Goal: Information Seeking & Learning: Find specific fact

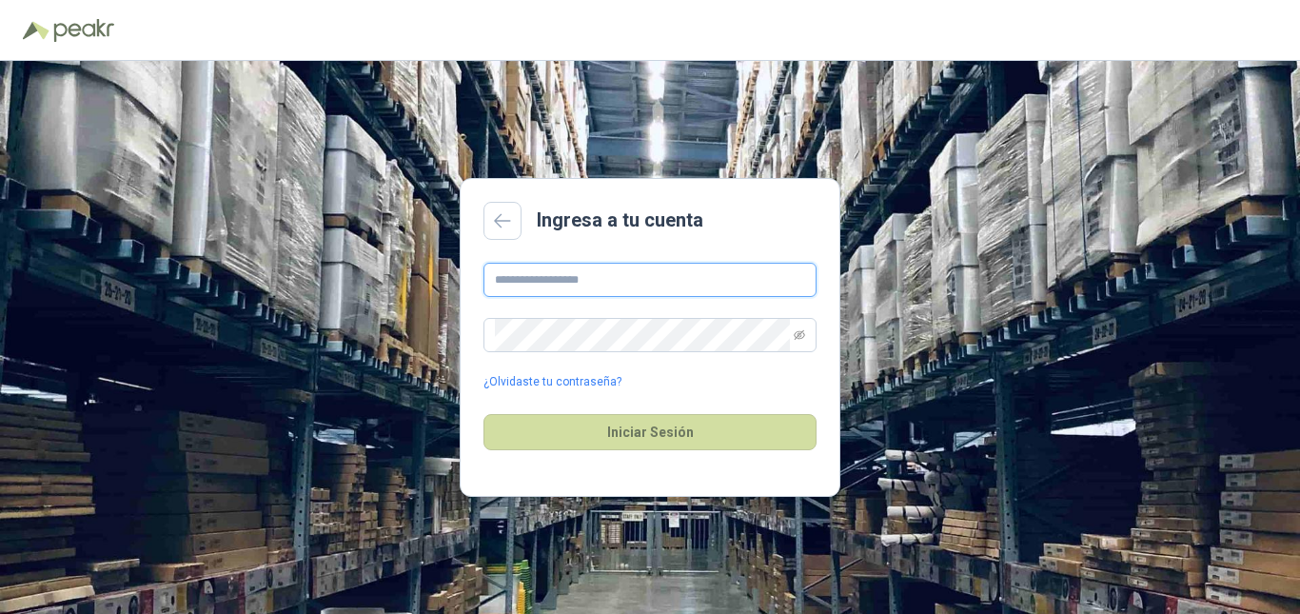
click at [550, 280] on input "text" at bounding box center [649, 280] width 333 height 34
type input "**********"
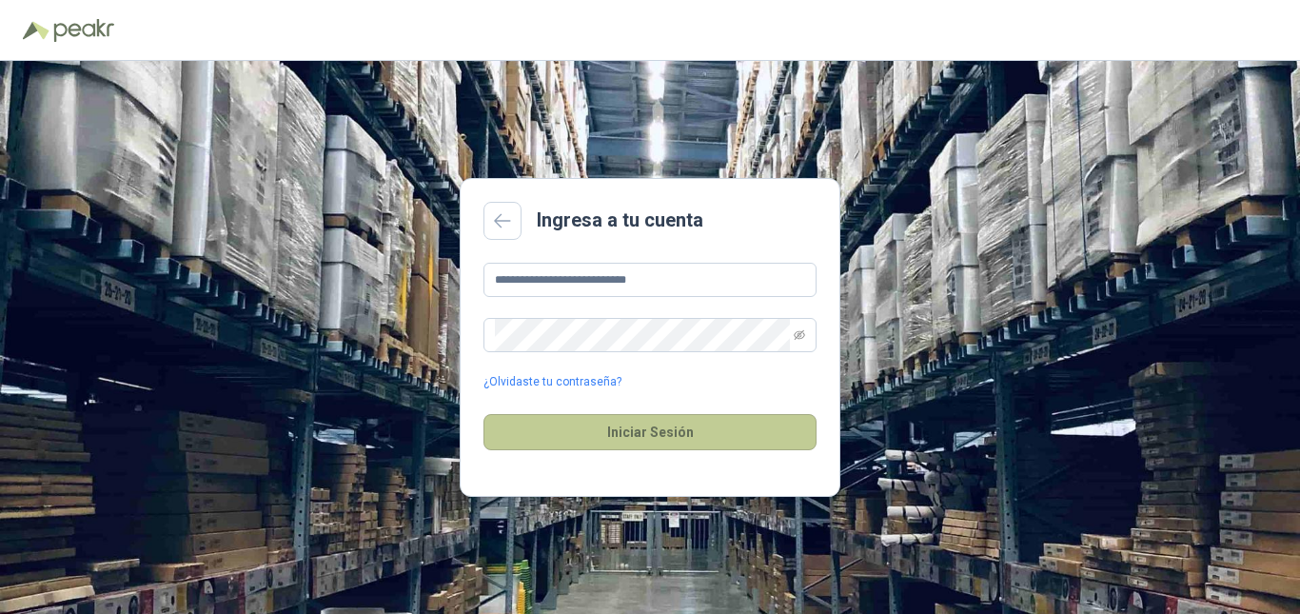
click at [617, 432] on button "Iniciar Sesión" at bounding box center [649, 432] width 333 height 36
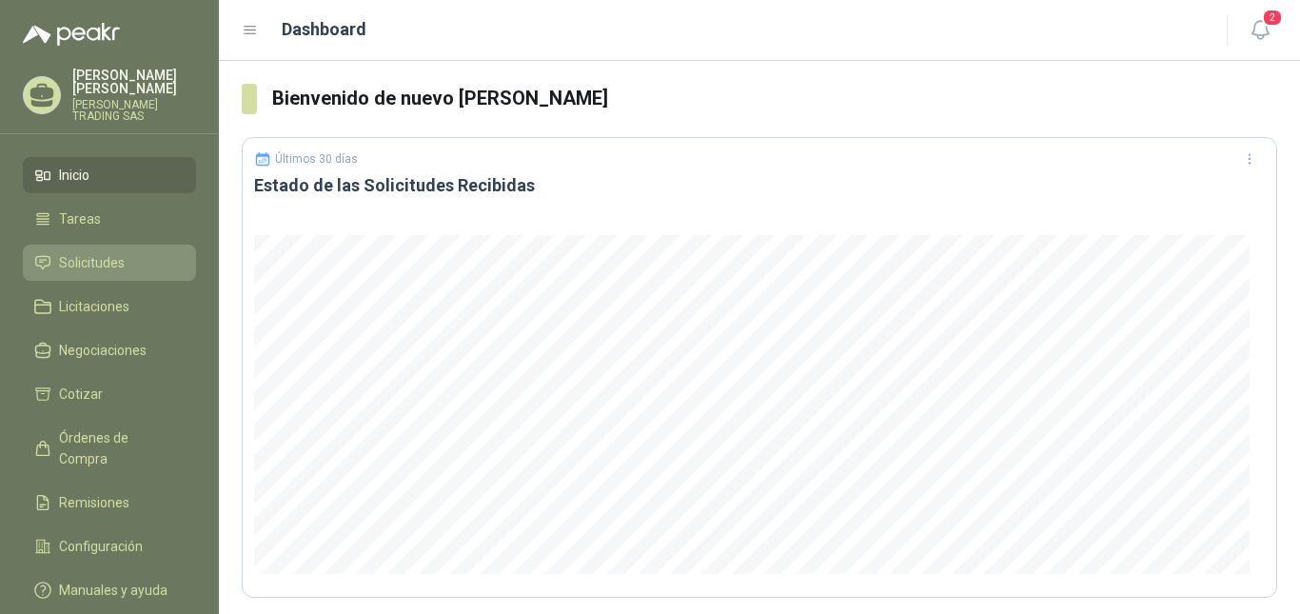
click at [108, 252] on span "Solicitudes" at bounding box center [92, 262] width 66 height 21
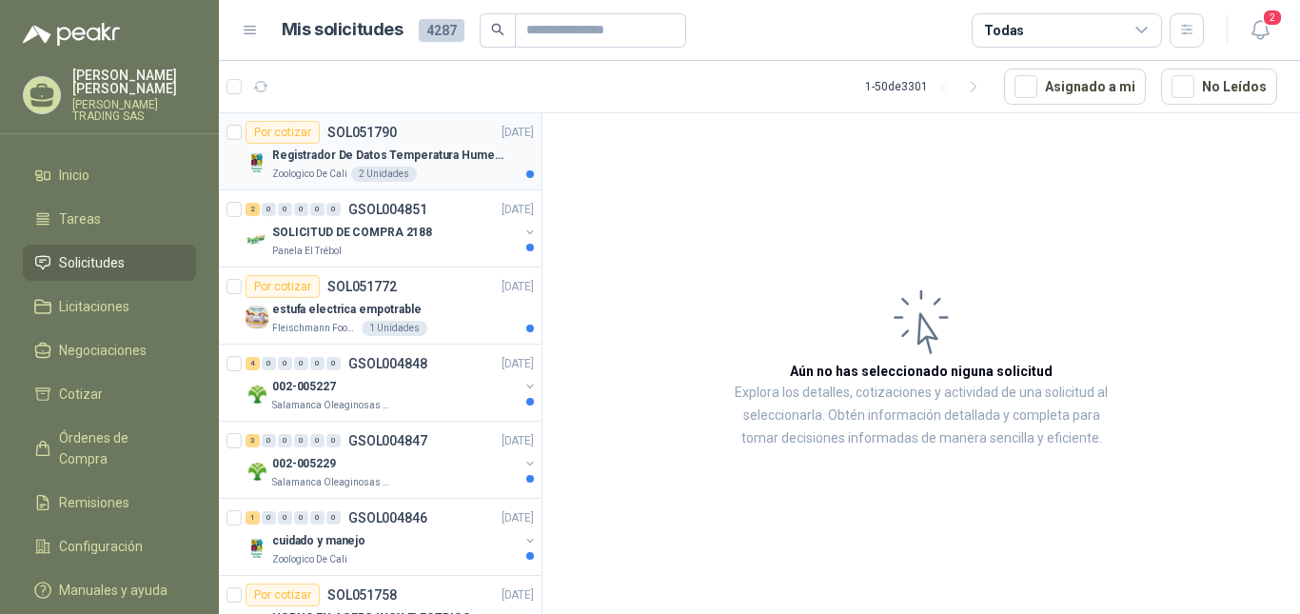
click at [363, 153] on p "Registrador De Datos Temperatura Humedad Usb 32.000 Registro" at bounding box center [390, 156] width 237 height 18
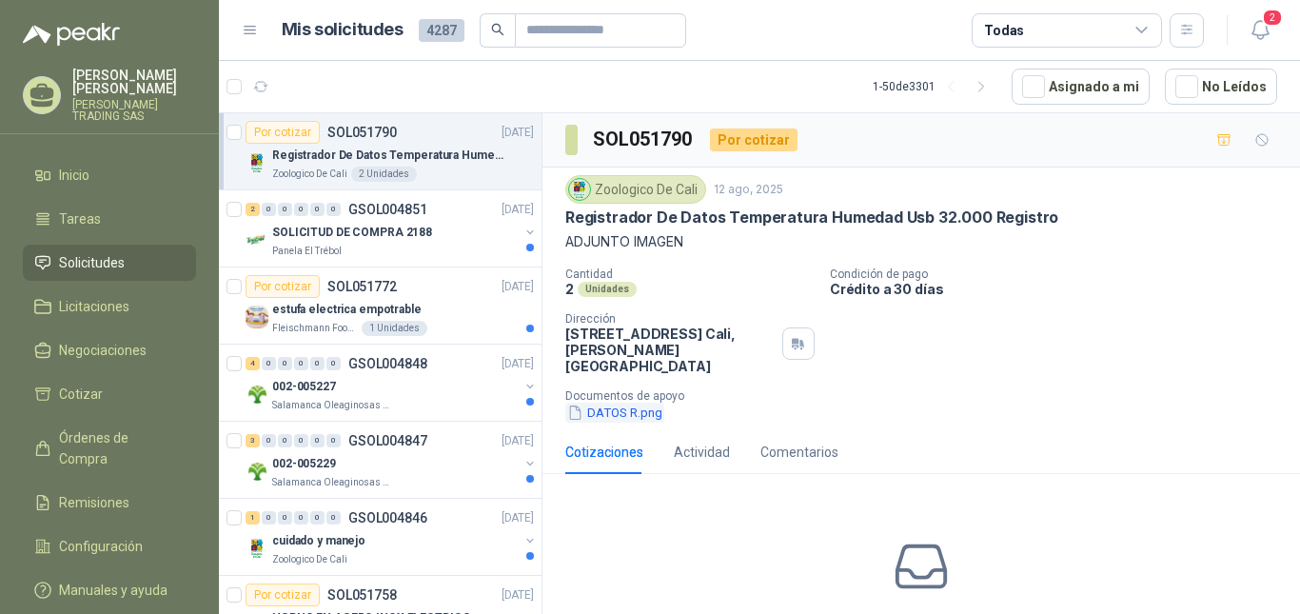
click at [635, 402] on button "DATOS R.png" at bounding box center [614, 412] width 99 height 20
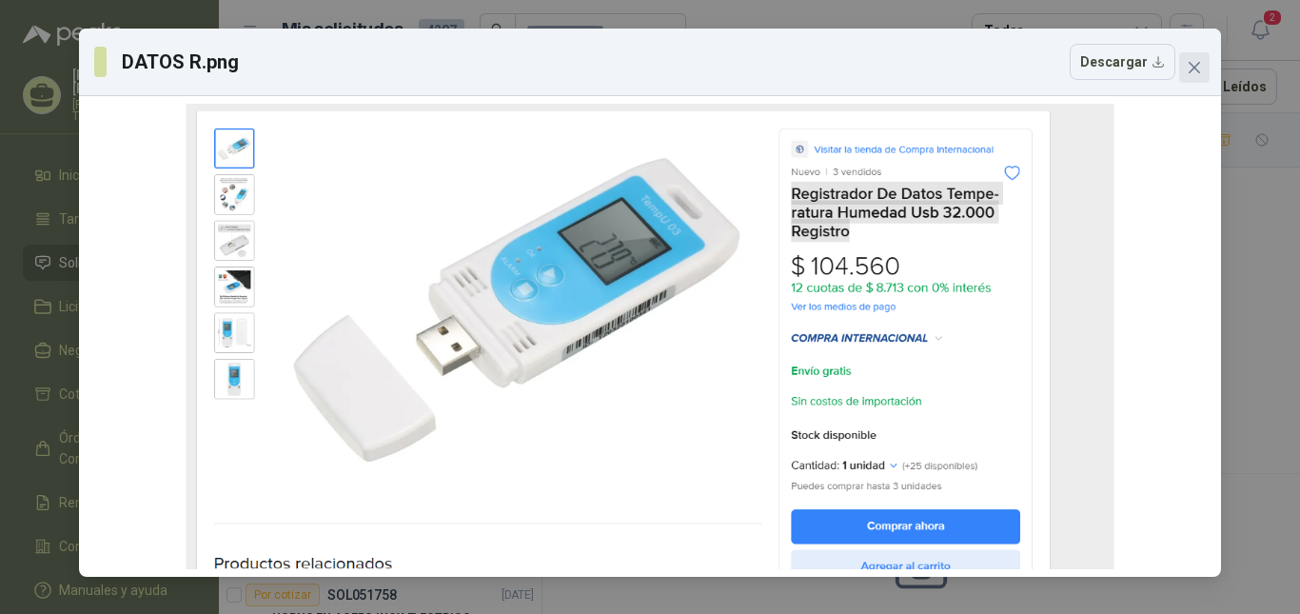
click at [1197, 69] on icon "close" at bounding box center [1193, 67] width 15 height 15
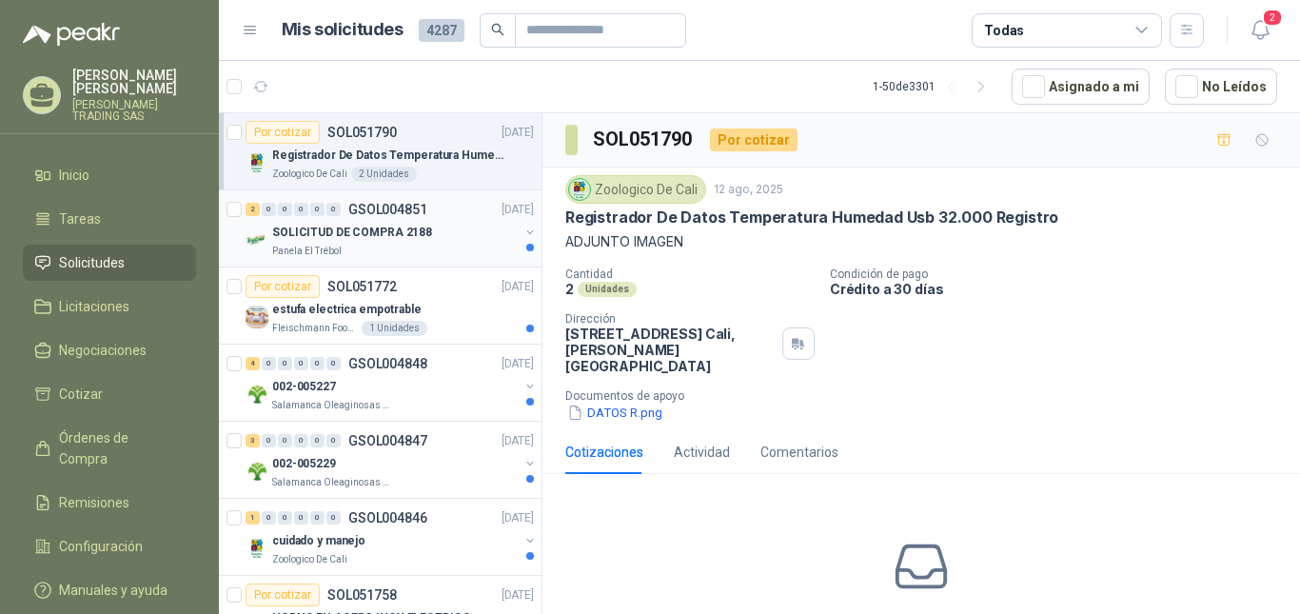
click at [376, 232] on p "SOLICITUD DE COMPRA 2188" at bounding box center [352, 233] width 160 height 18
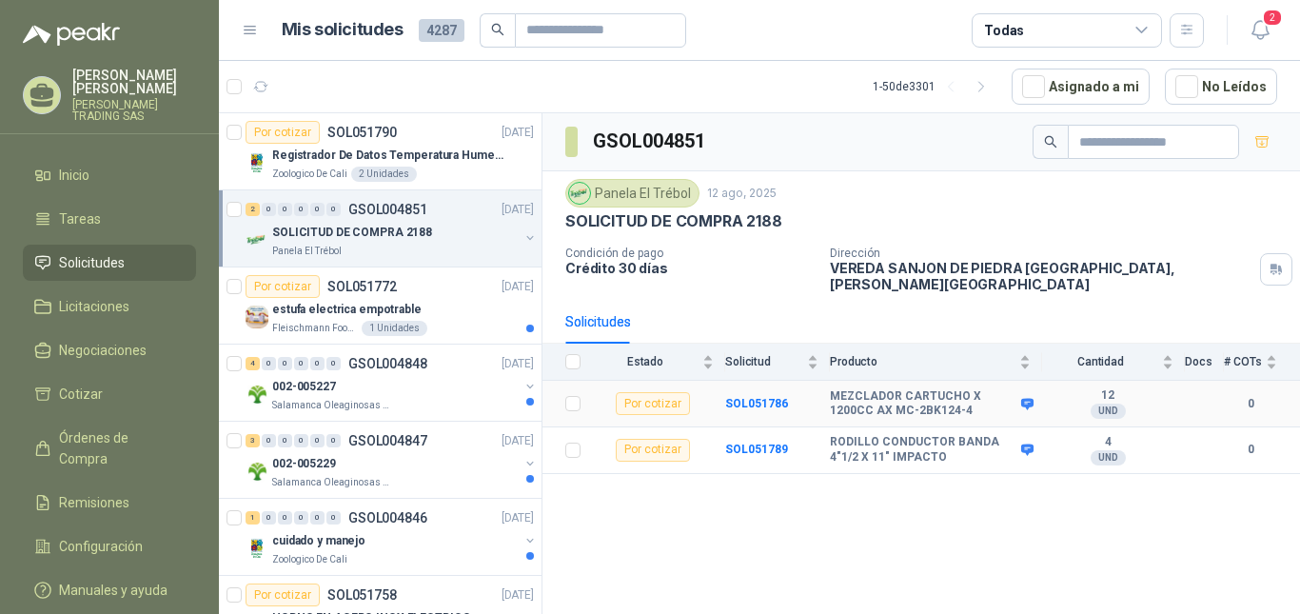
click at [755, 382] on td "SOL051786" at bounding box center [777, 404] width 105 height 47
click at [756, 397] on b "SOL051786" at bounding box center [756, 403] width 63 height 13
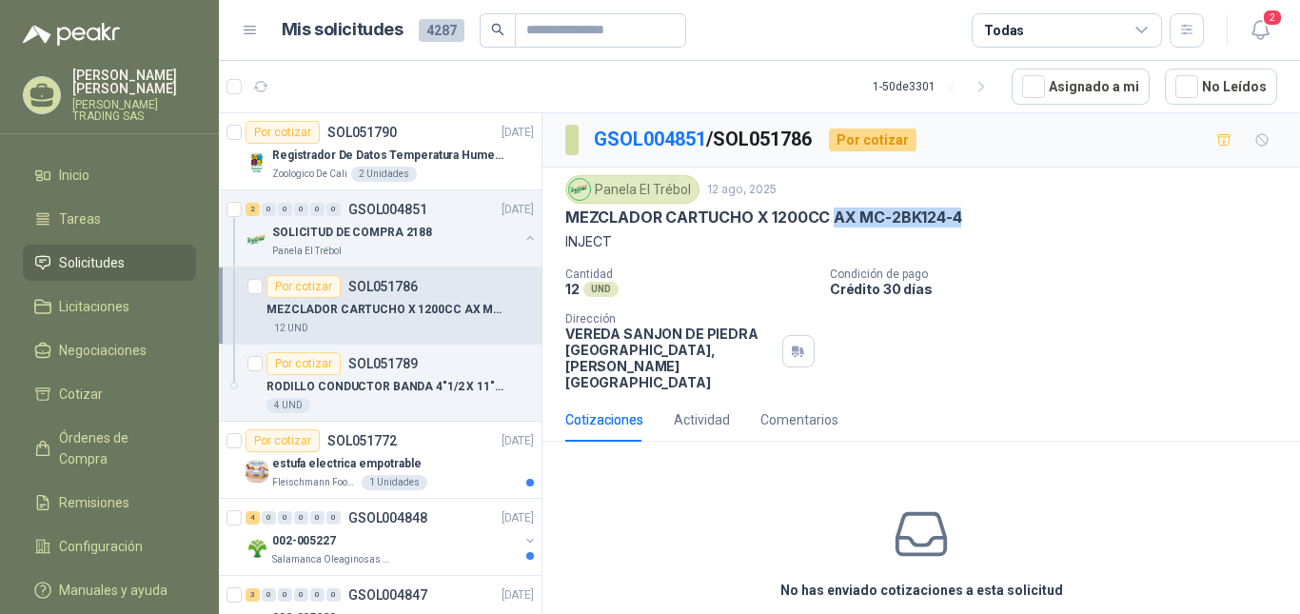
drag, startPoint x: 836, startPoint y: 217, endPoint x: 992, endPoint y: 216, distance: 156.0
click at [992, 216] on div "MEZCLADOR CARTUCHO X 1200CC AX MC-2BK124-4" at bounding box center [921, 217] width 712 height 20
copy p "AX MC-2BK124-4"
click at [386, 379] on p "RODILLO CONDUCTOR BANDA 4"1/2 X 11" IMPACTO" at bounding box center [384, 387] width 237 height 18
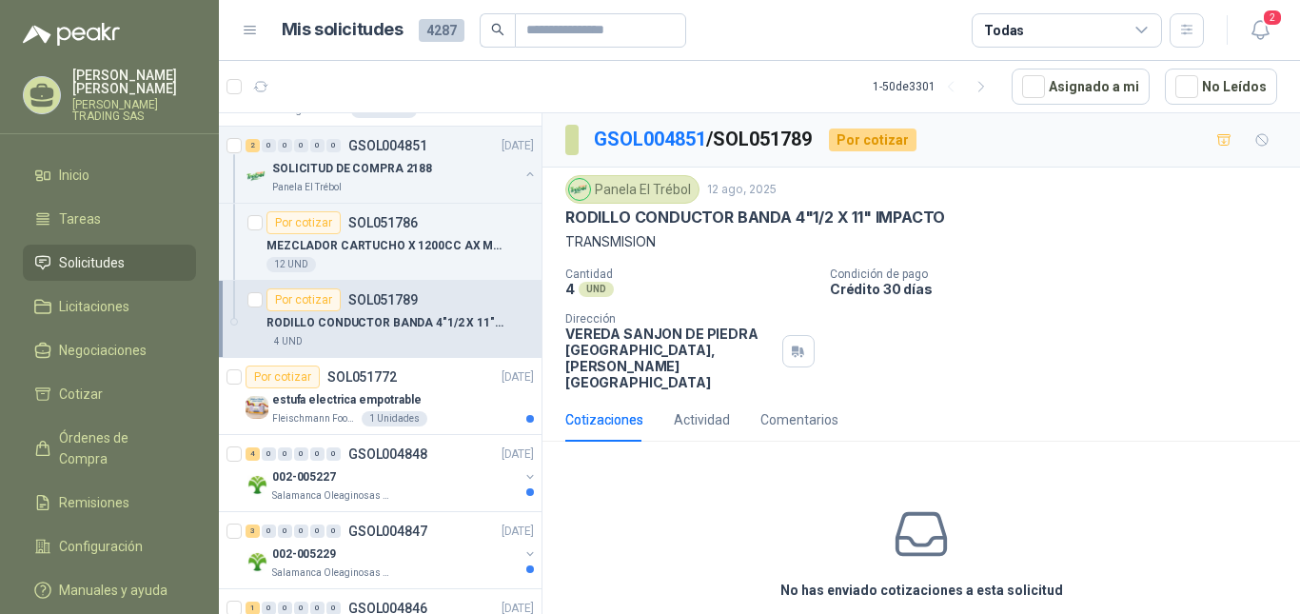
scroll to position [159, 0]
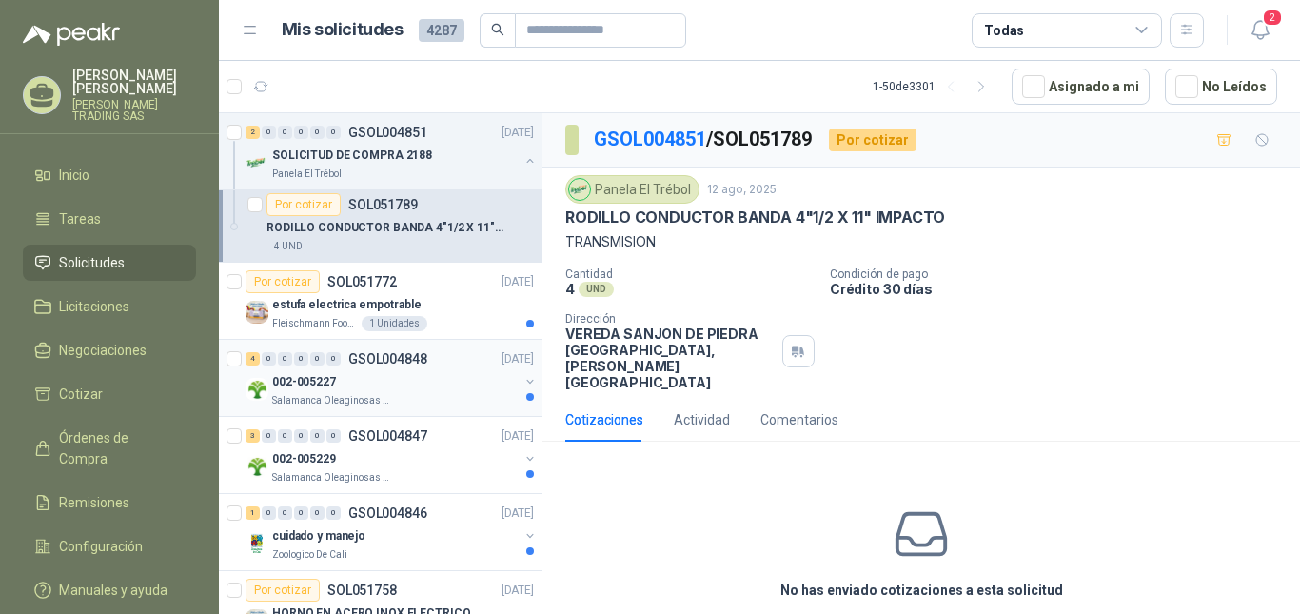
click at [318, 381] on p "002-005227" at bounding box center [304, 382] width 64 height 18
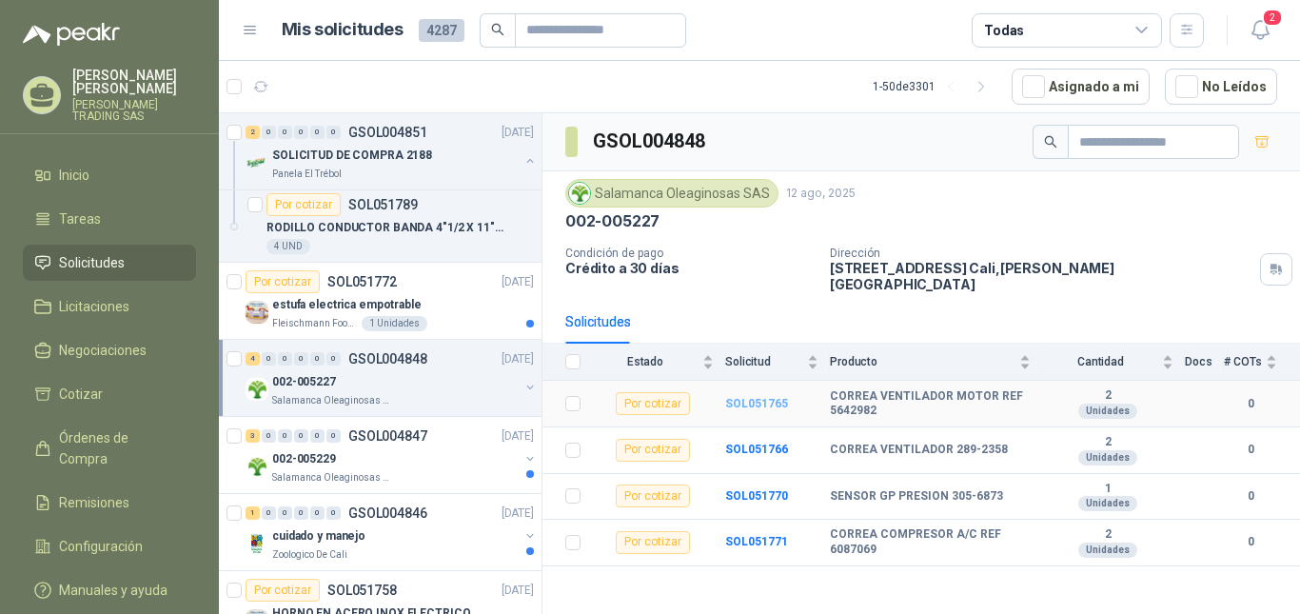
click at [740, 397] on b "SOL051765" at bounding box center [756, 403] width 63 height 13
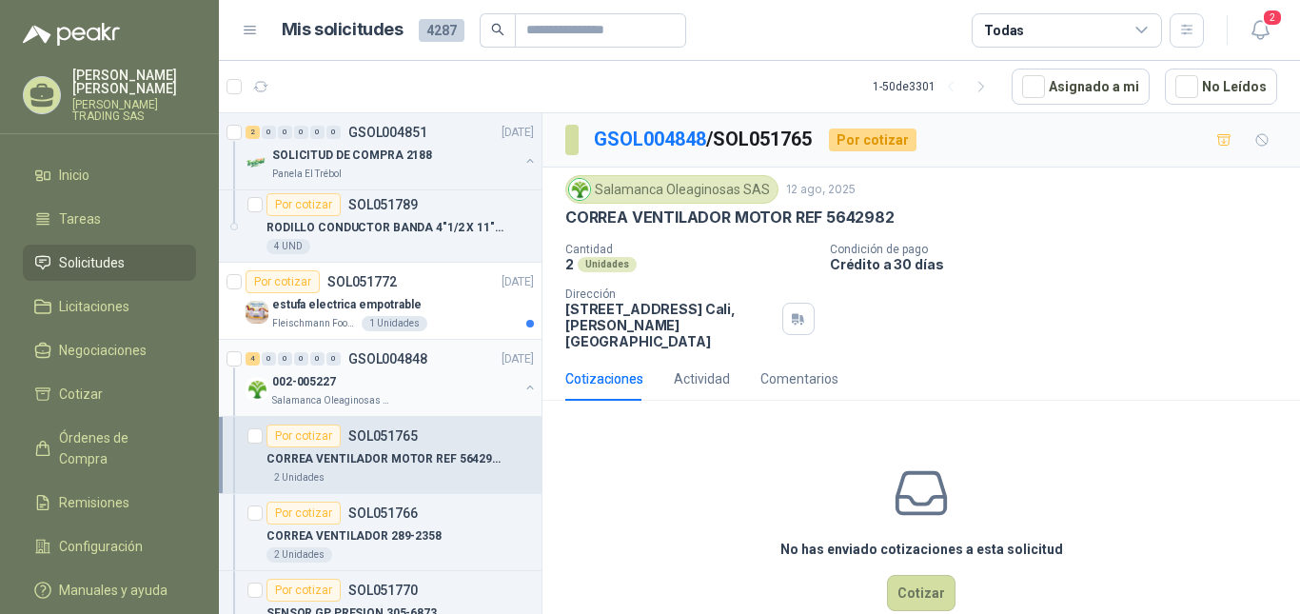
scroll to position [254, 0]
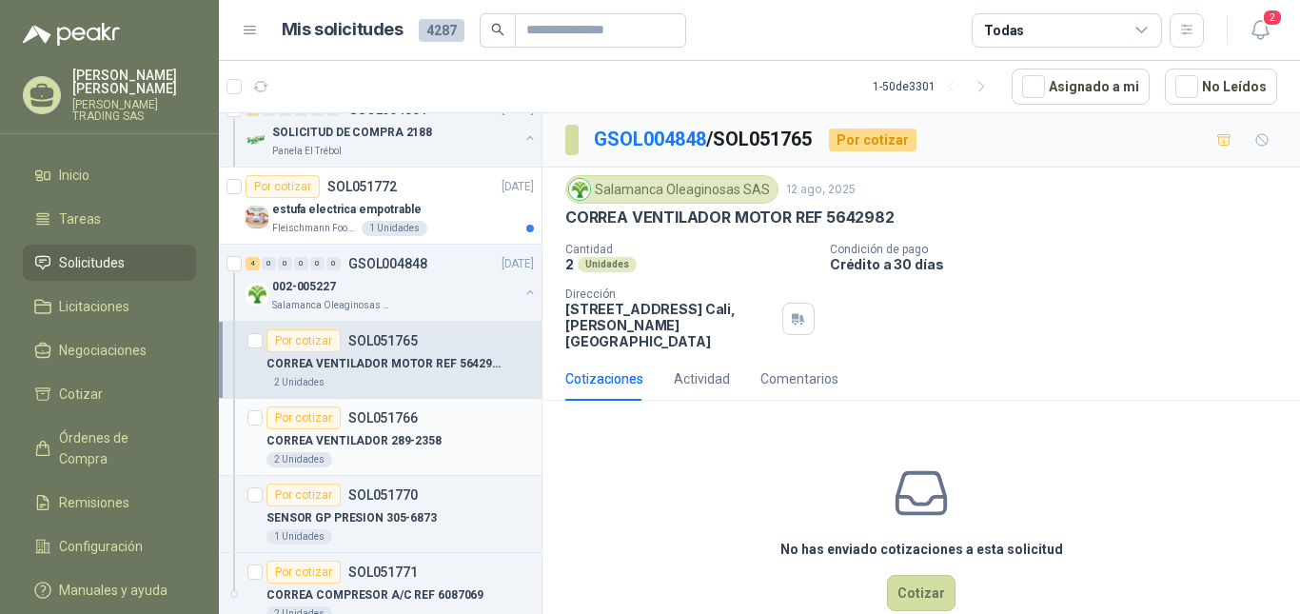
click at [374, 441] on p "CORREA VENTILADOR 289-2358" at bounding box center [353, 441] width 175 height 18
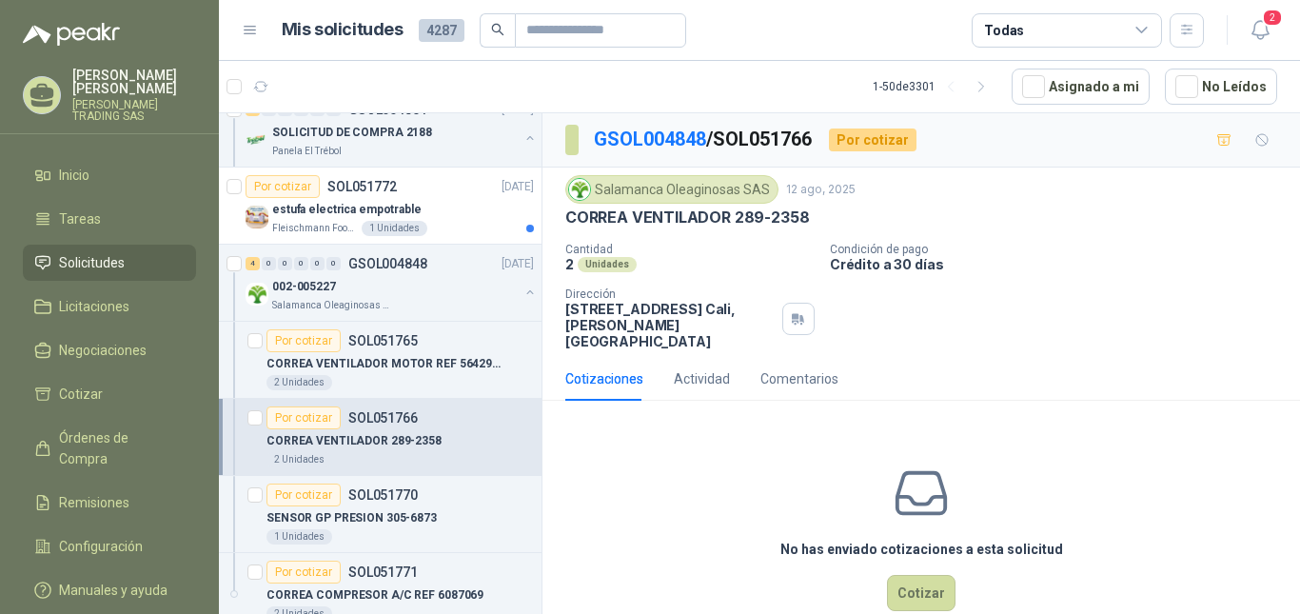
scroll to position [317, 0]
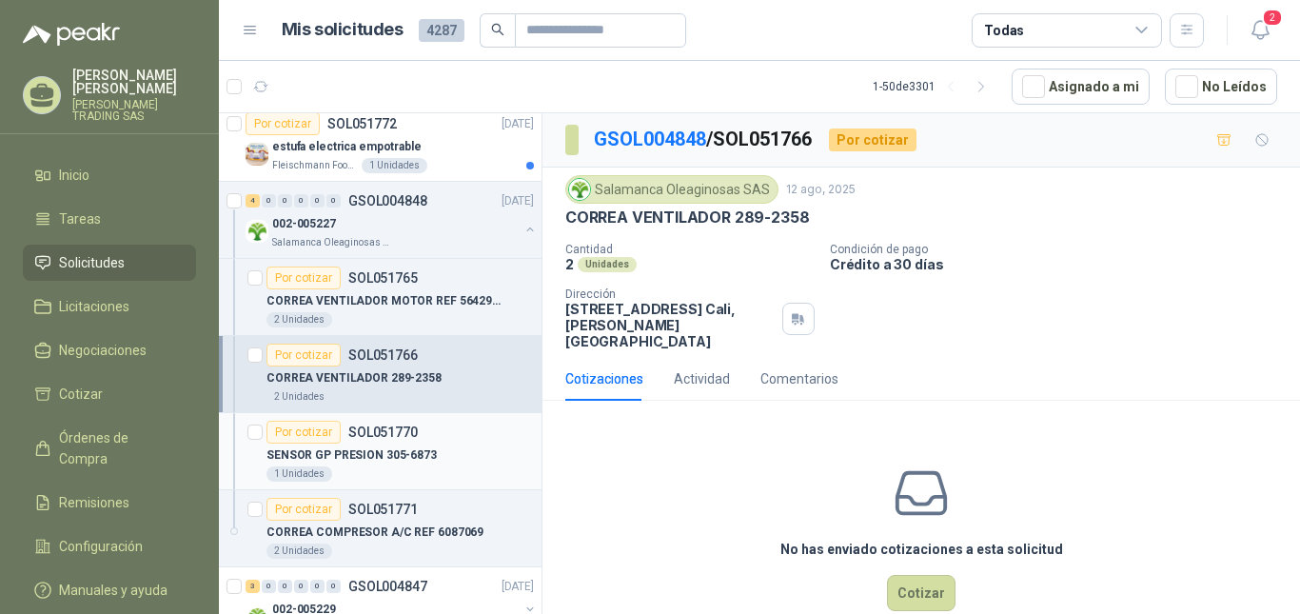
click at [374, 446] on p "SENSOR GP PRESION 305-6873" at bounding box center [351, 455] width 170 height 18
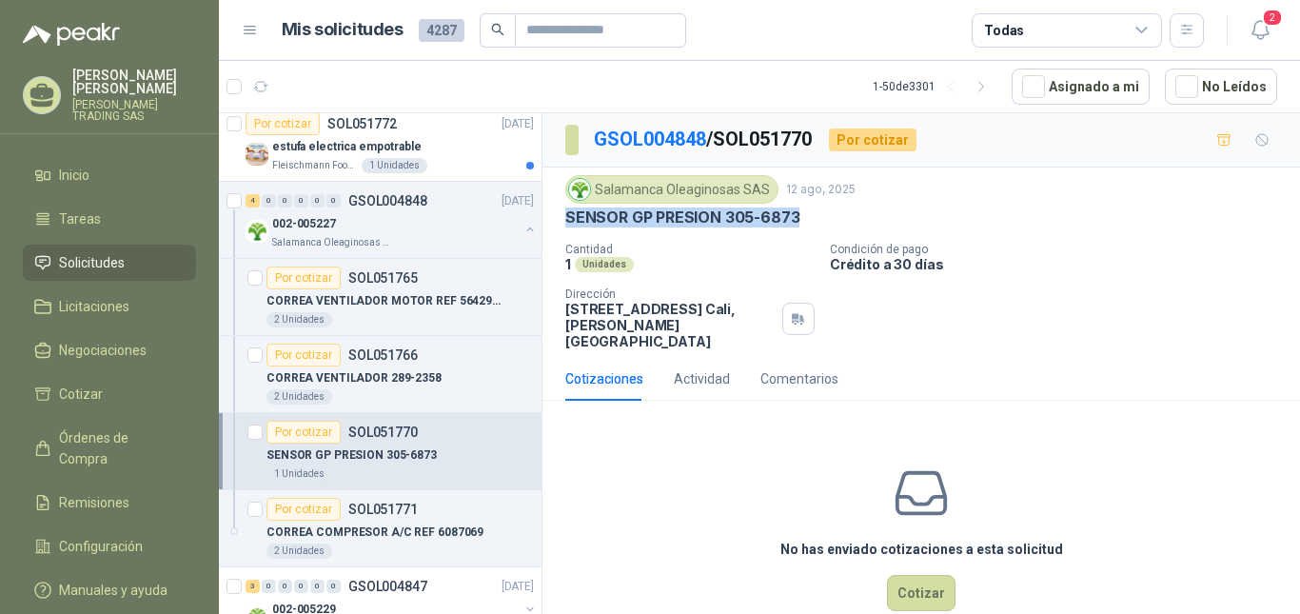
drag, startPoint x: 799, startPoint y: 217, endPoint x: 568, endPoint y: 216, distance: 231.2
click at [568, 216] on div "SENSOR GP PRESION 305-6873" at bounding box center [921, 217] width 712 height 20
copy p "SENSOR GP PRESION 305-6873"
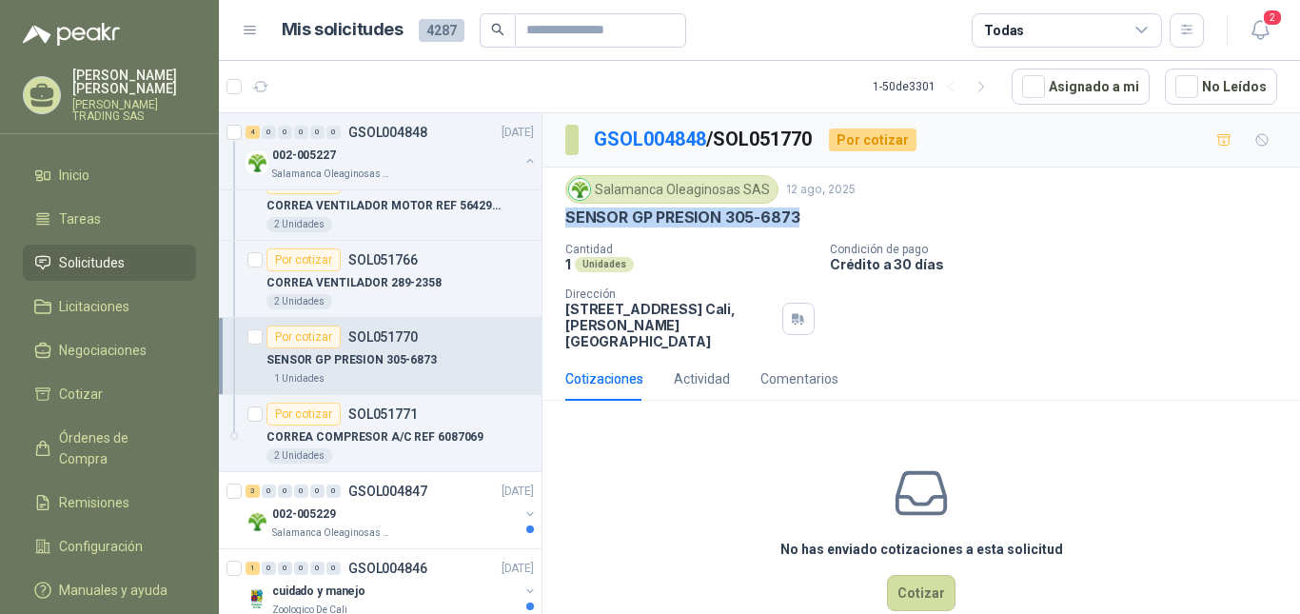
scroll to position [476, 0]
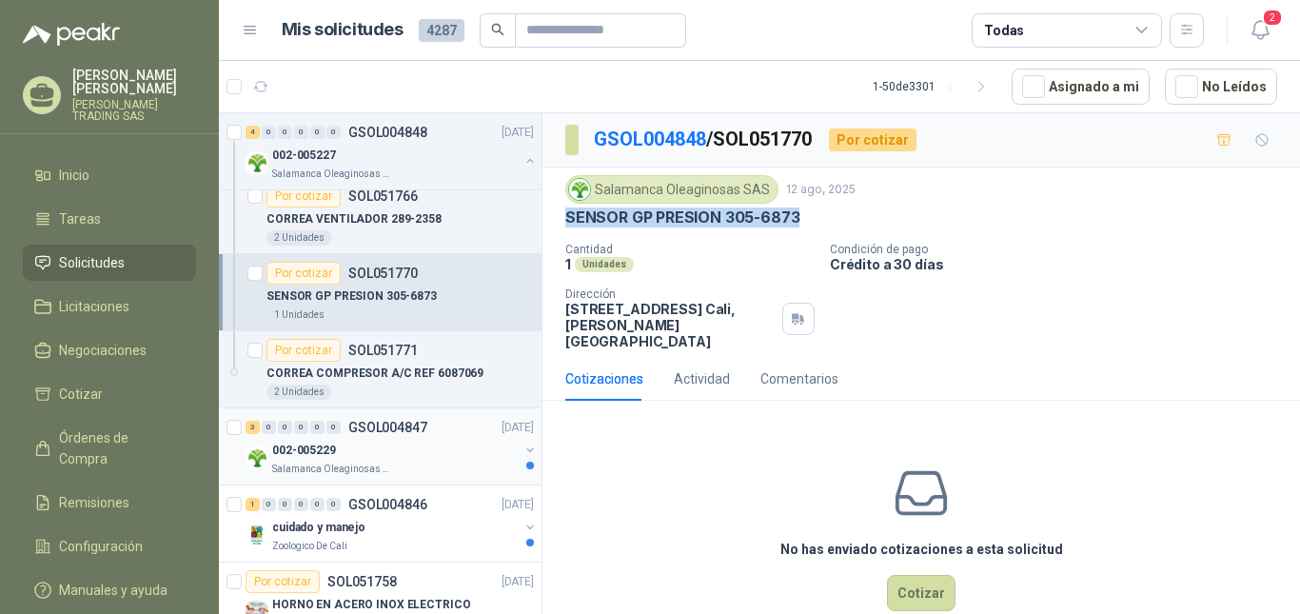
click at [396, 421] on p "GSOL004847" at bounding box center [387, 427] width 79 height 13
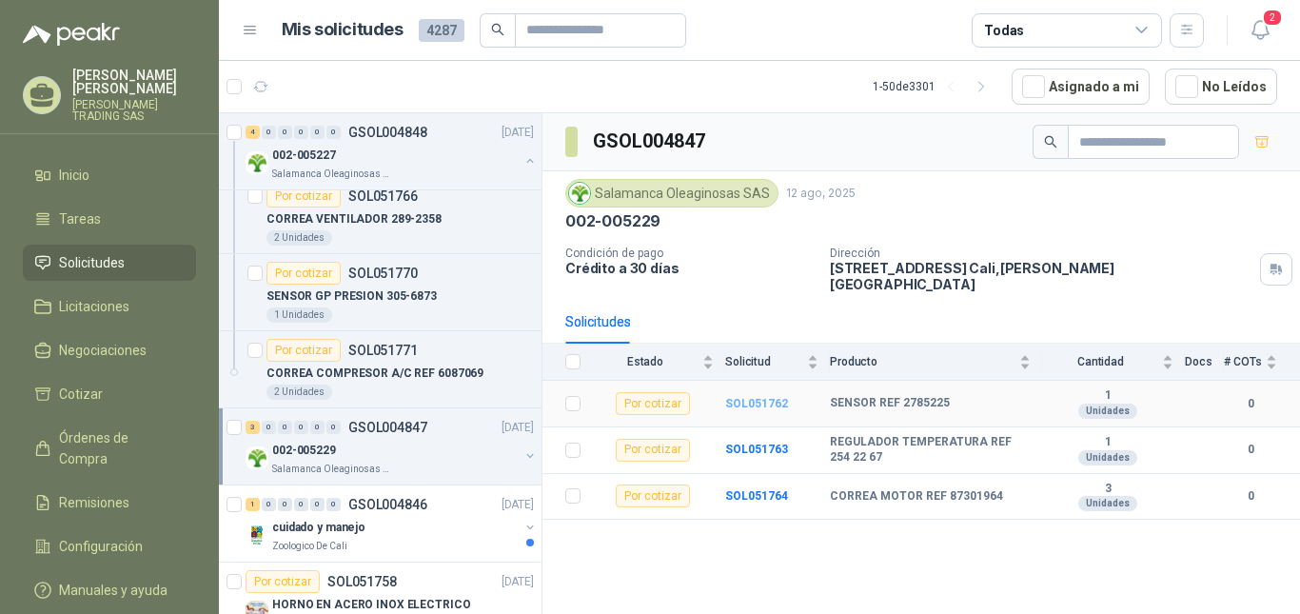
click at [762, 397] on b "SOL051762" at bounding box center [756, 403] width 63 height 13
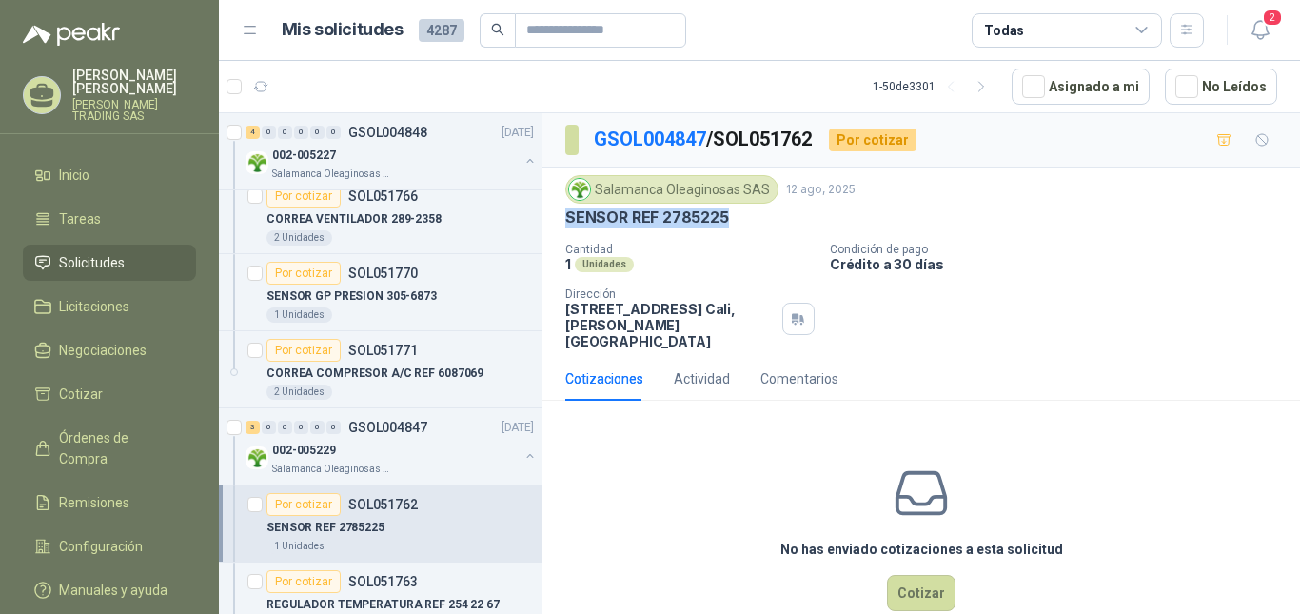
drag, startPoint x: 746, startPoint y: 222, endPoint x: 559, endPoint y: 218, distance: 186.5
click at [559, 218] on div "Salamanca Oleaginosas SAS [DATE] SENSOR REF 2785225 Cantidad 1 Unidades Condici…" at bounding box center [920, 261] width 757 height 189
copy p "SENSOR REF 2785225"
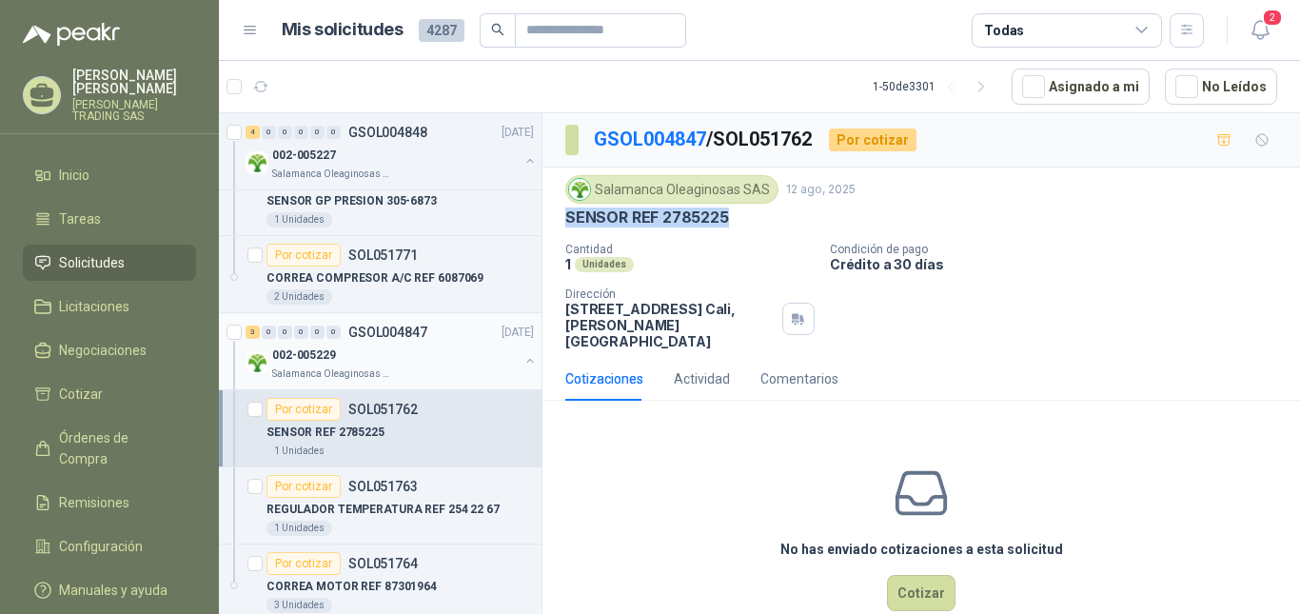
scroll to position [602, 0]
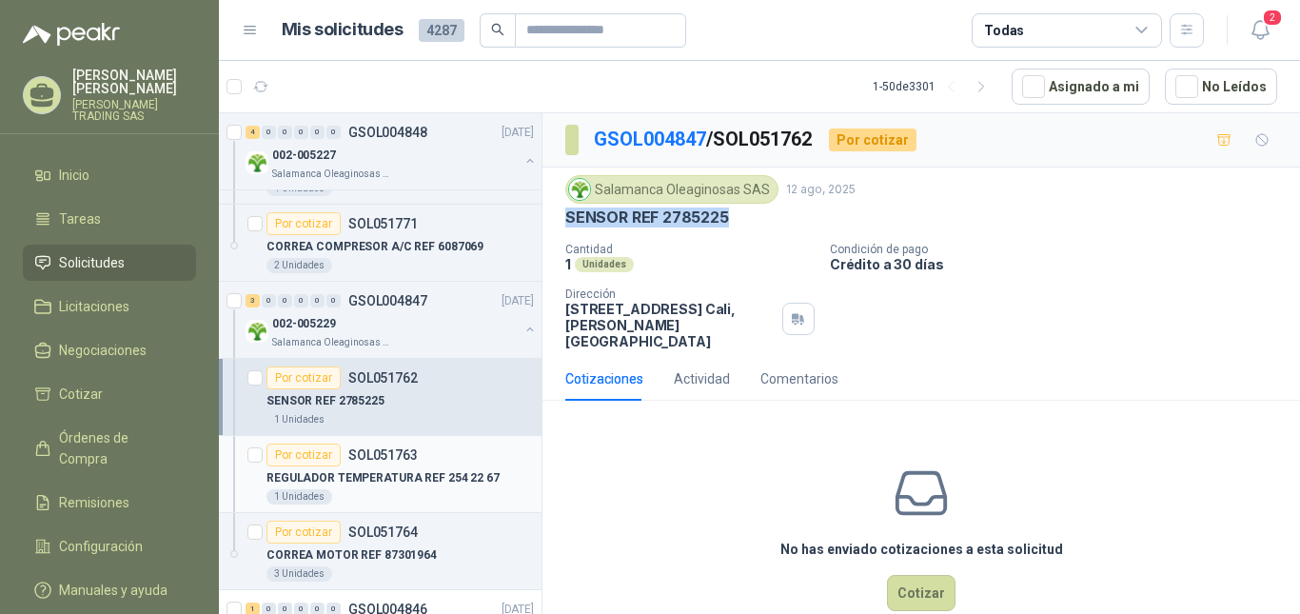
click at [426, 473] on p "REGULADOR TEMPERATURA REF 254 22 67" at bounding box center [382, 478] width 233 height 18
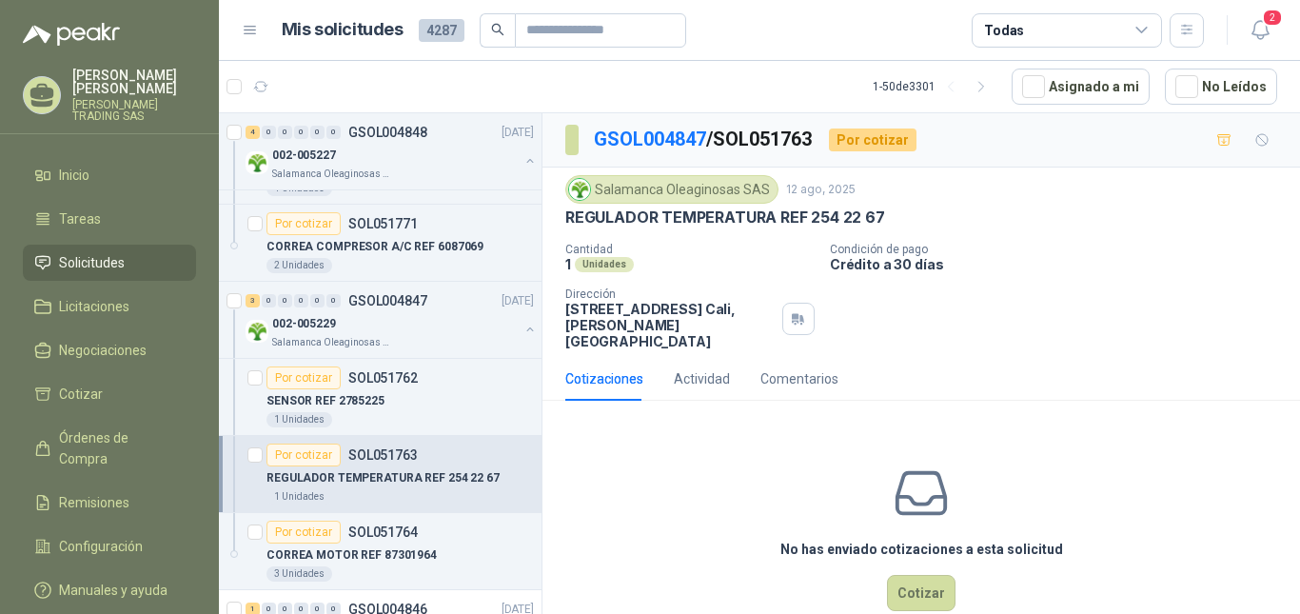
scroll to position [22, 0]
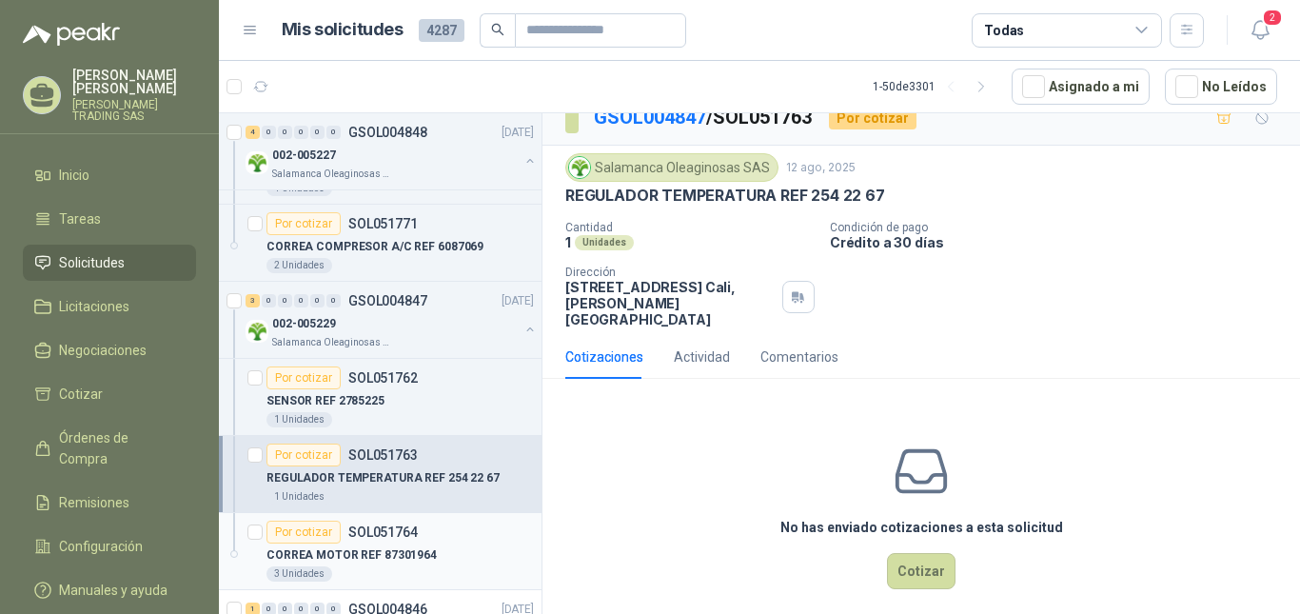
click at [373, 555] on p "CORREA MOTOR REF 87301964" at bounding box center [351, 555] width 170 height 18
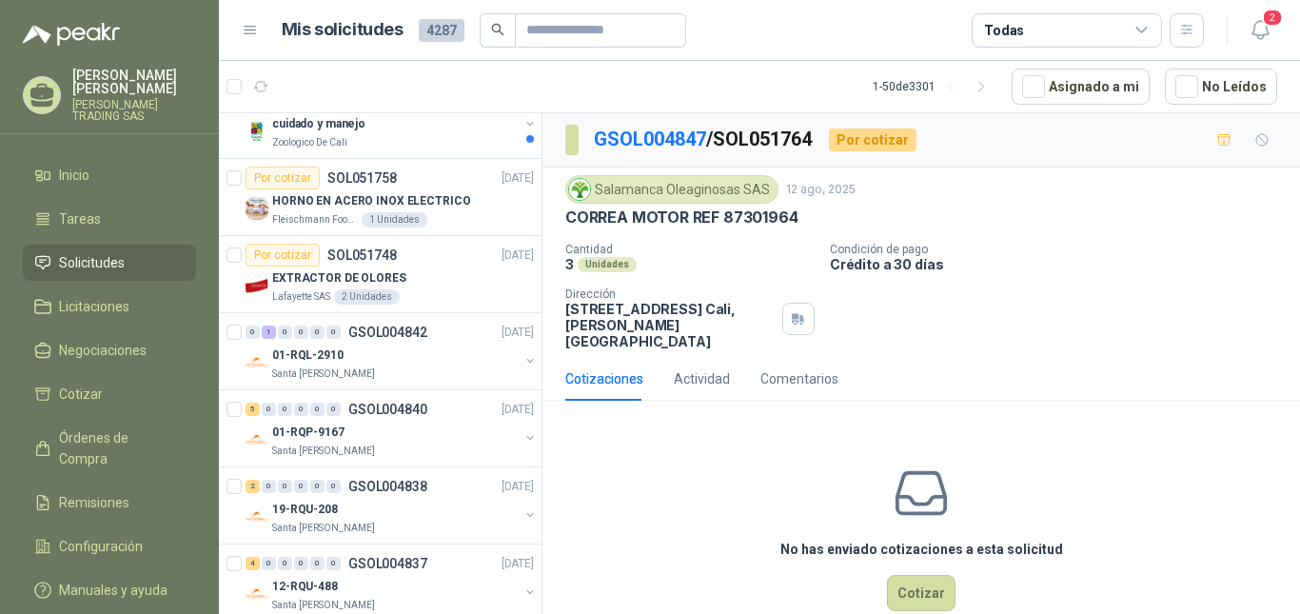
scroll to position [951, 0]
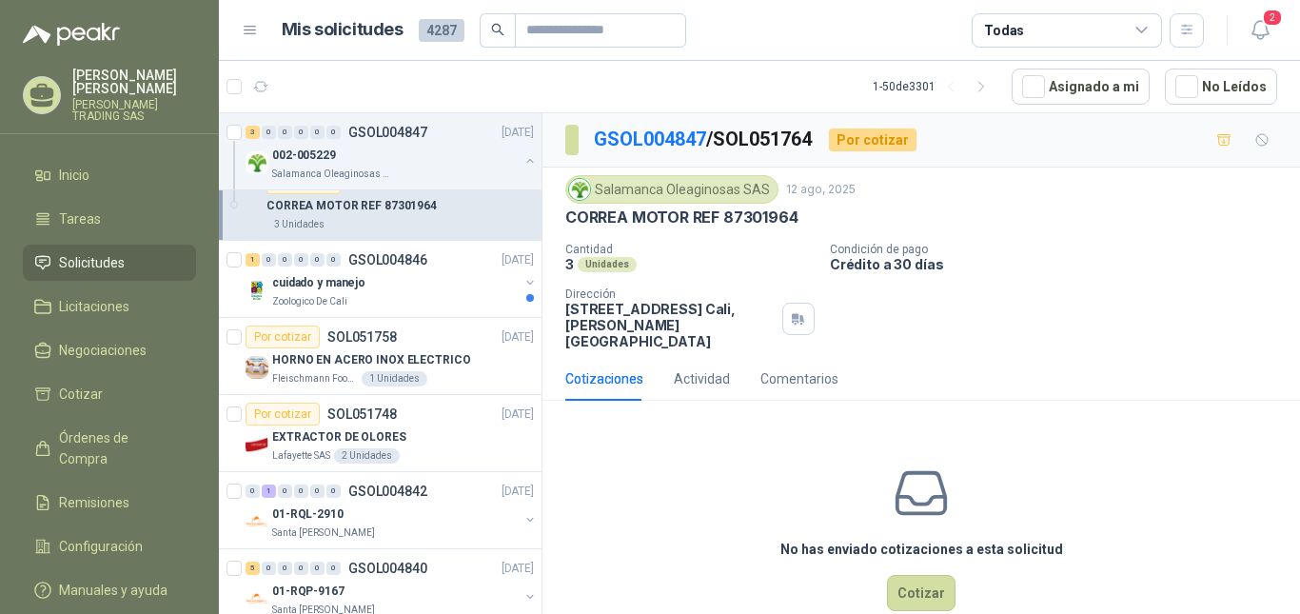
click at [119, 91] on p "[PERSON_NAME]" at bounding box center [134, 82] width 124 height 27
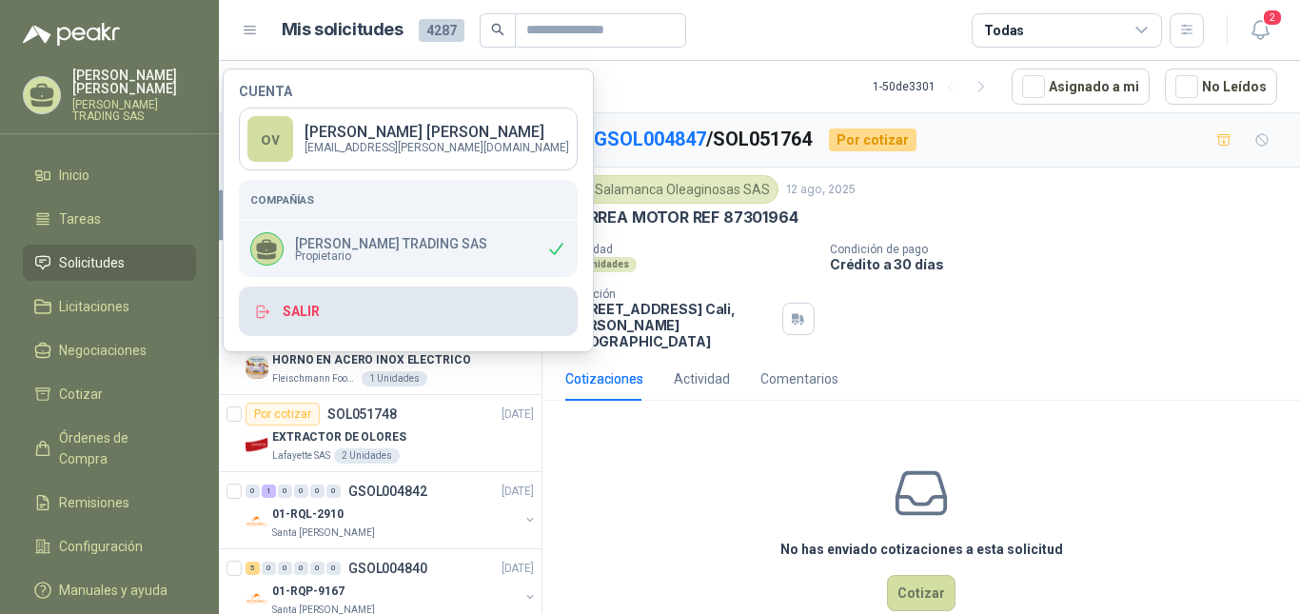
click at [321, 315] on button "Salir" at bounding box center [408, 310] width 339 height 49
